Goal: Navigation & Orientation: Find specific page/section

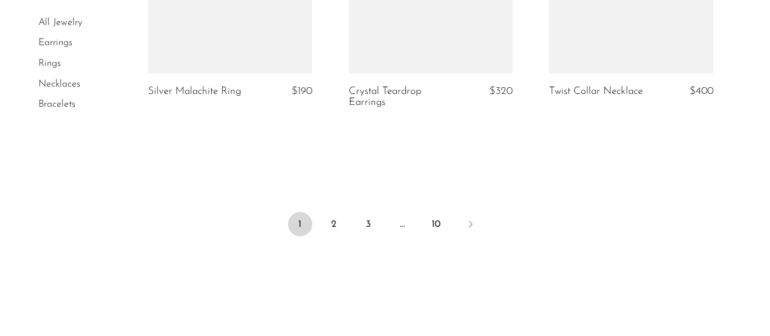
scroll to position [3513, 0]
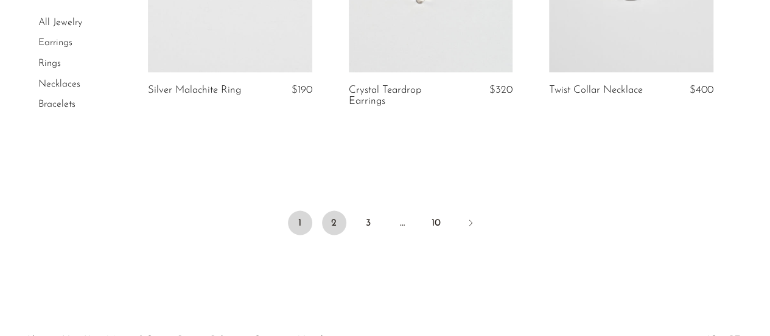
click at [341, 211] on link "2" at bounding box center [334, 223] width 24 height 24
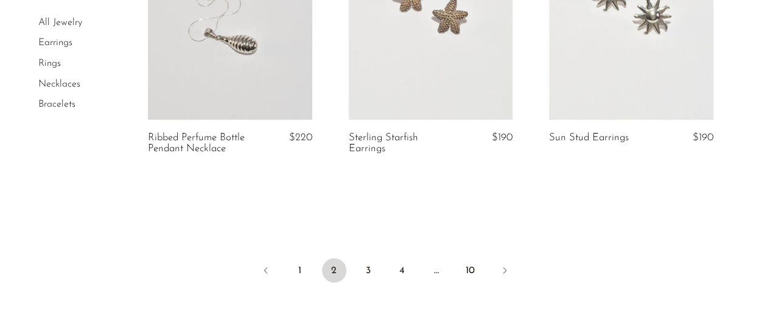
scroll to position [3444, 0]
click at [373, 270] on link "3" at bounding box center [368, 269] width 24 height 24
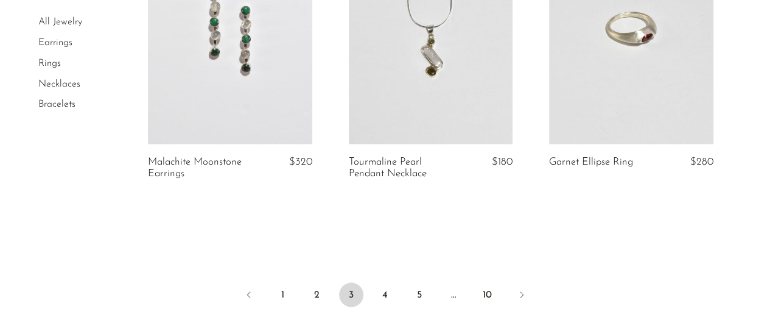
scroll to position [3431, 0]
click at [386, 295] on link "4" at bounding box center [385, 293] width 24 height 24
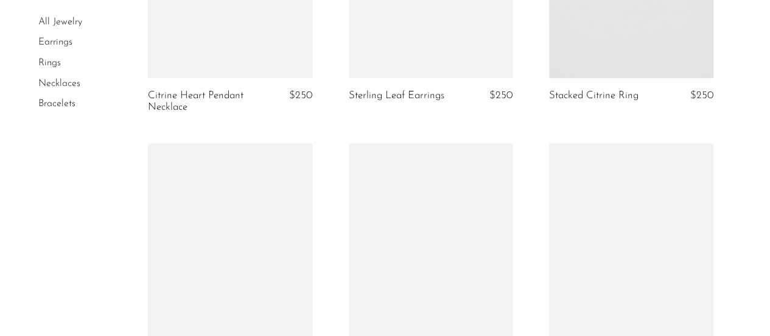
scroll to position [2887, 0]
